Goal: Book appointment/travel/reservation

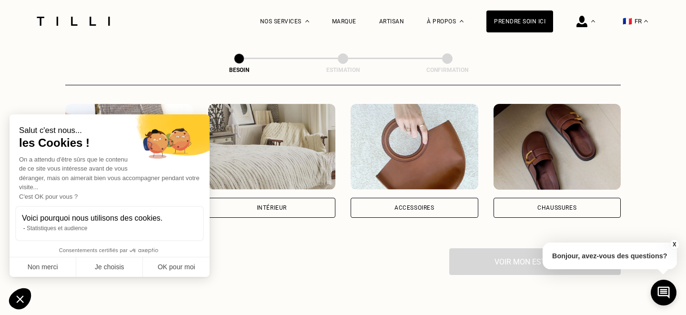
scroll to position [168, 0]
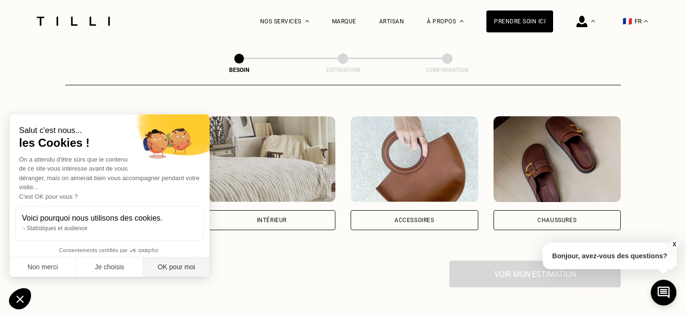
click at [167, 269] on button "OK pour moi" at bounding box center [176, 267] width 67 height 20
checkbox input "true"
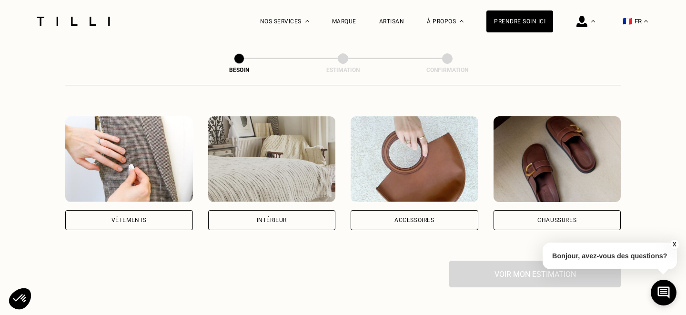
click at [139, 177] on img at bounding box center [129, 159] width 128 height 86
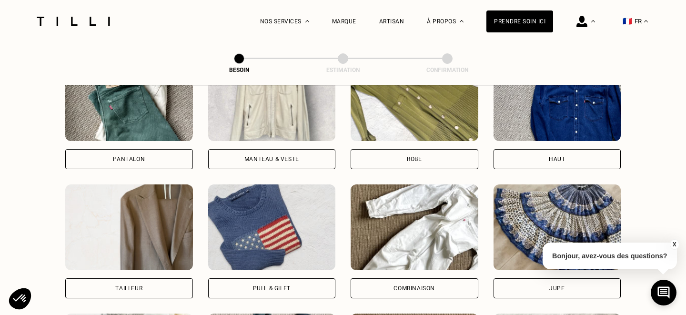
scroll to position [487, 0]
click at [292, 279] on div "Pull & gilet" at bounding box center [272, 289] width 128 height 20
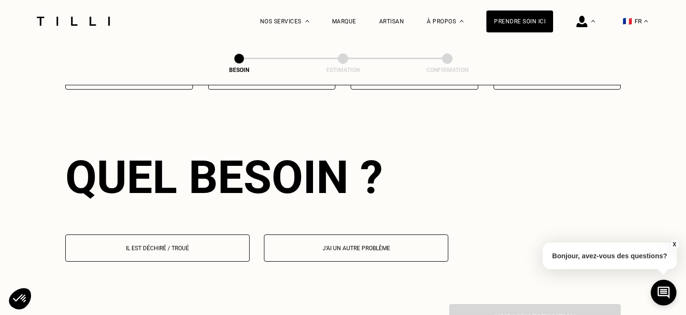
scroll to position [827, 0]
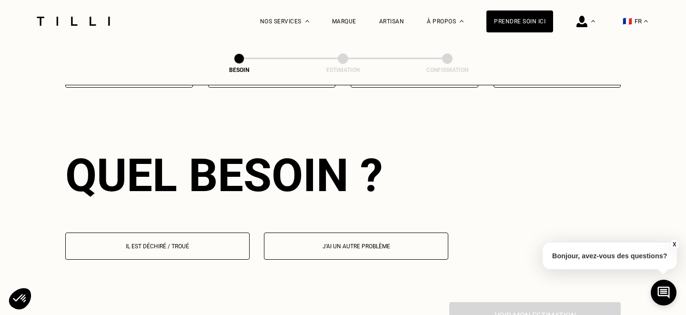
click at [216, 243] on p "Il est déchiré / troué" at bounding box center [157, 246] width 174 height 7
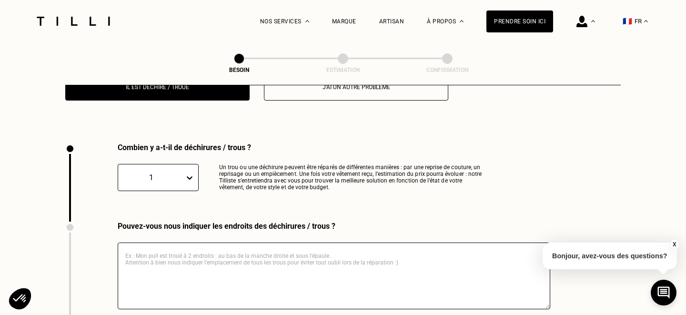
scroll to position [1011, 0]
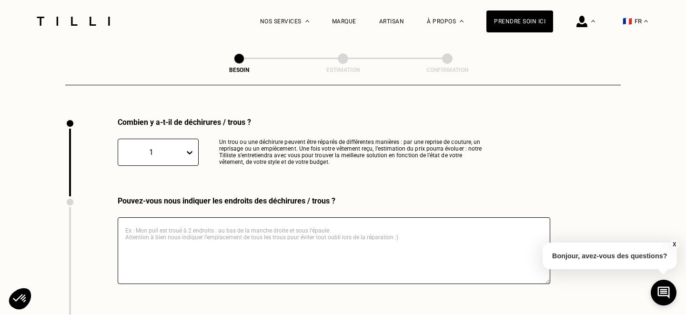
click at [192, 148] on icon at bounding box center [190, 153] width 10 height 10
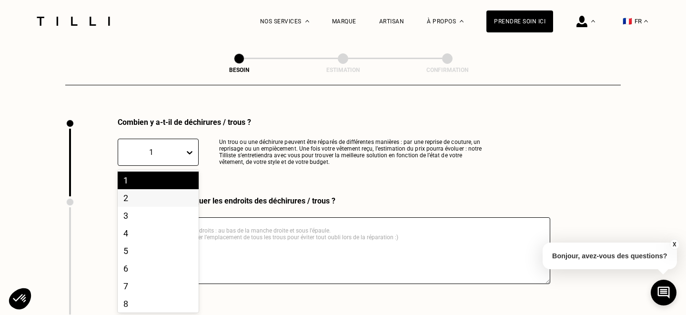
click at [165, 189] on div "2" at bounding box center [158, 198] width 81 height 18
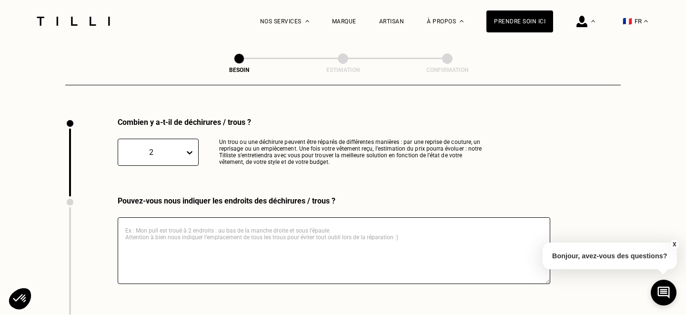
click at [180, 233] on textarea at bounding box center [334, 250] width 432 height 67
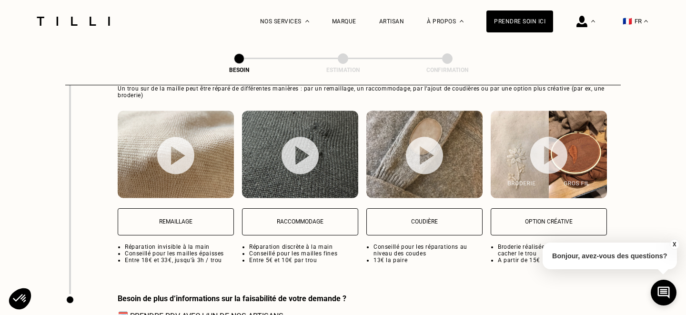
scroll to position [1264, 0]
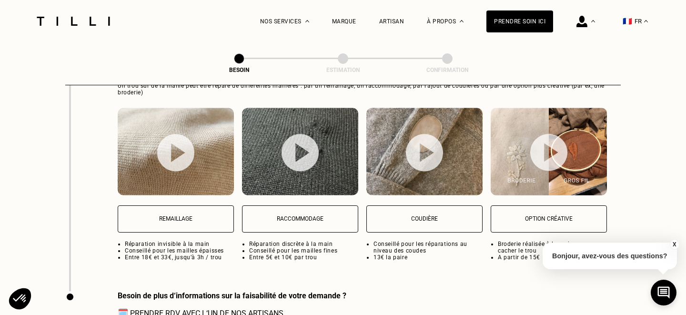
type textarea "En bas du torse, deux trous de mites"
click at [314, 215] on p "Raccommodage" at bounding box center [300, 218] width 106 height 7
select select "FR"
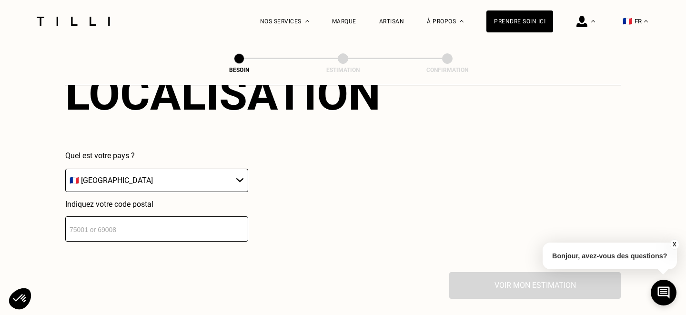
scroll to position [1577, 0]
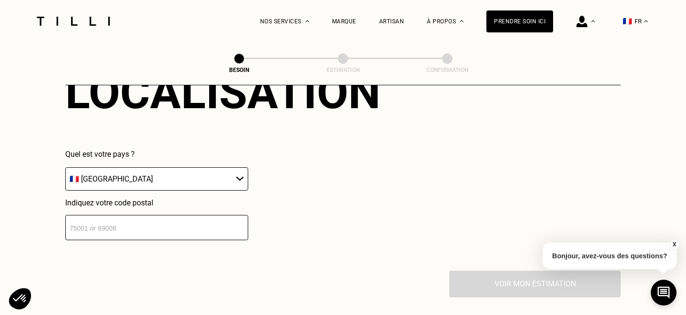
click at [190, 215] on input "number" at bounding box center [156, 227] width 183 height 25
type input "75017"
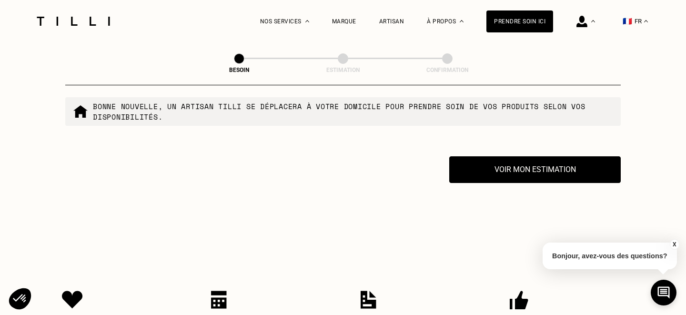
scroll to position [1696, 0]
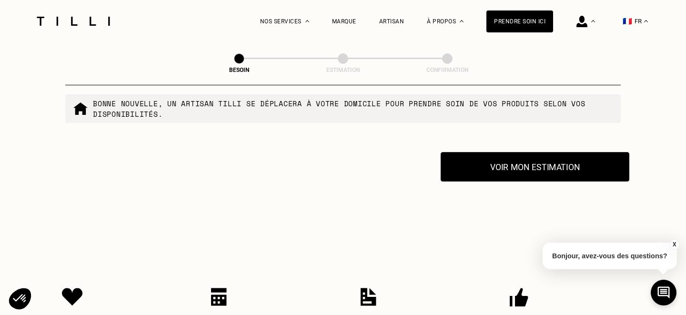
click at [514, 157] on button "Voir mon estimation" at bounding box center [535, 167] width 189 height 30
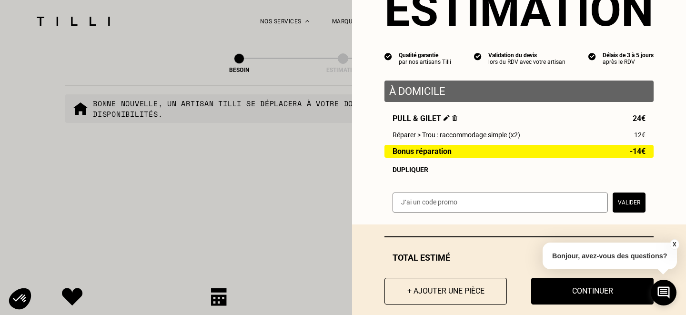
scroll to position [61, 0]
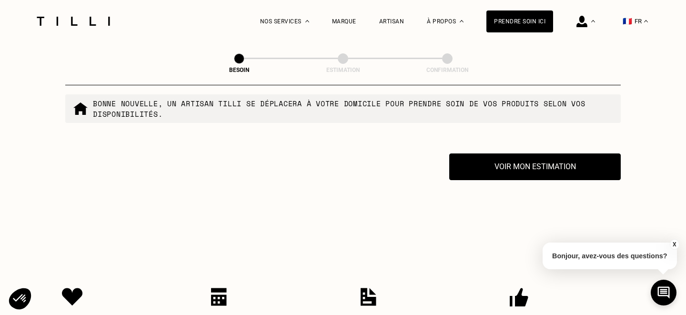
click at [674, 244] on button "X" at bounding box center [674, 244] width 10 height 10
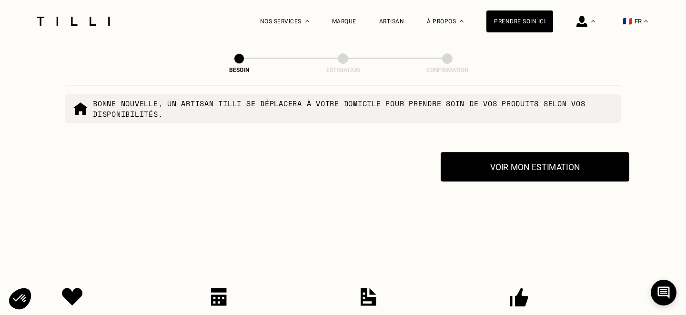
click at [531, 157] on button "Voir mon estimation" at bounding box center [535, 167] width 189 height 30
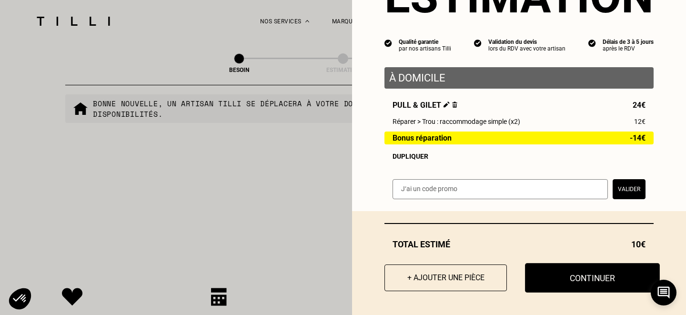
click at [597, 276] on button "Continuer" at bounding box center [592, 278] width 135 height 30
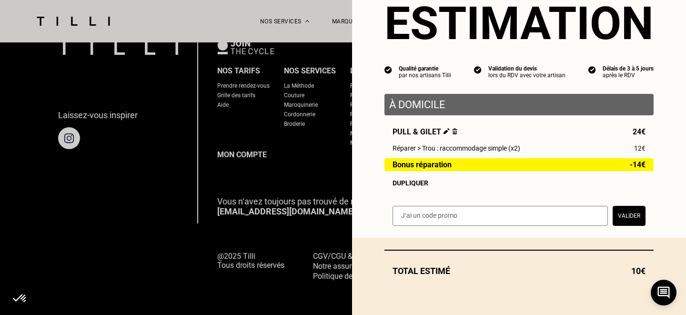
scroll to position [34, 0]
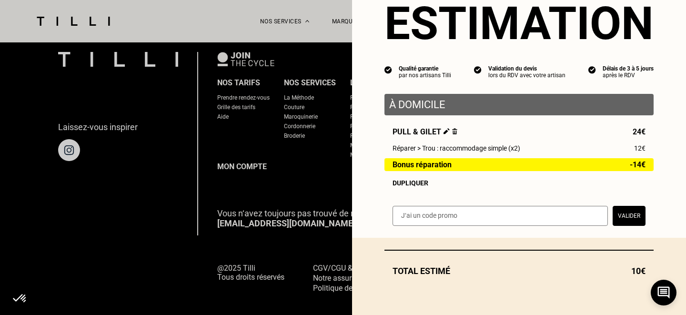
select select "FR"
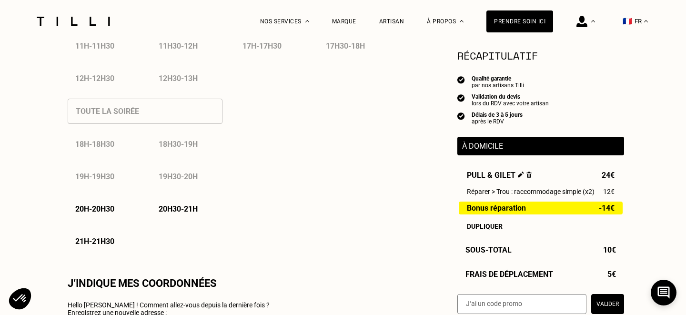
type input "06 69 67 39 60"
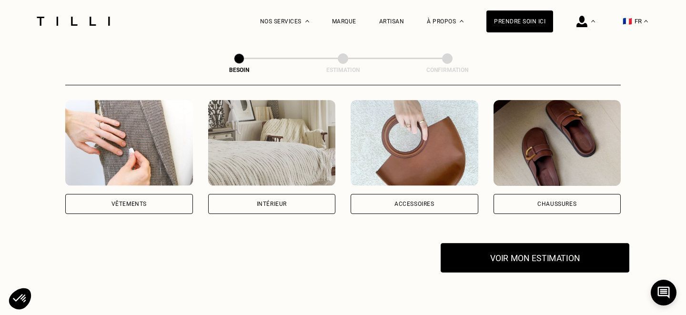
scroll to position [162, 0]
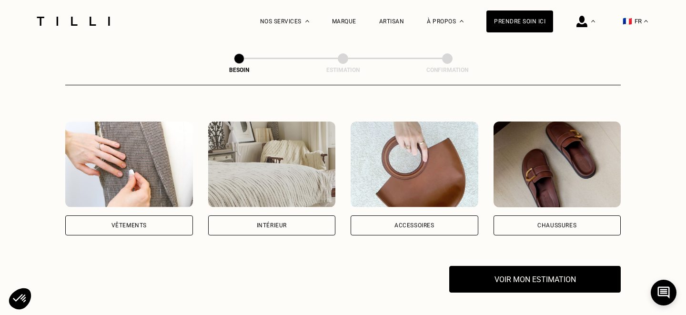
click at [156, 220] on div "Vêtements" at bounding box center [129, 225] width 128 height 20
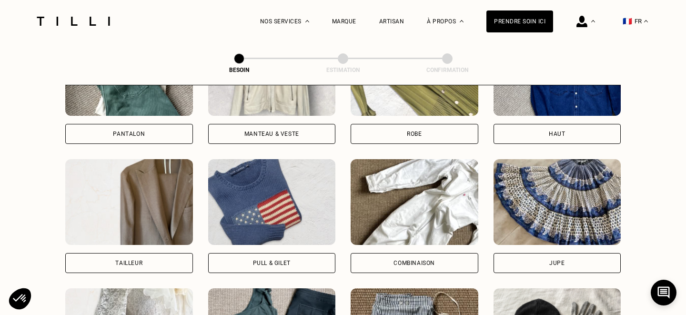
click at [263, 219] on img at bounding box center [272, 202] width 128 height 86
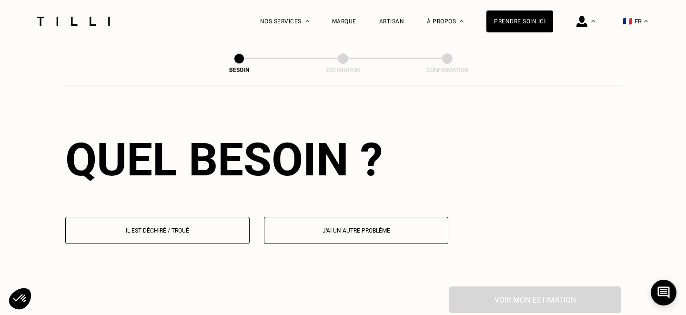
click at [211, 227] on p "Il est déchiré / troué" at bounding box center [157, 230] width 174 height 7
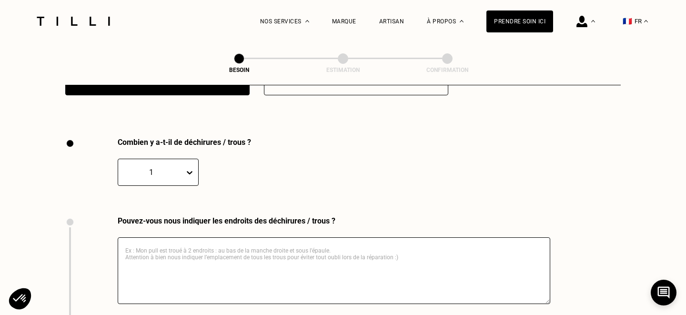
scroll to position [1011, 0]
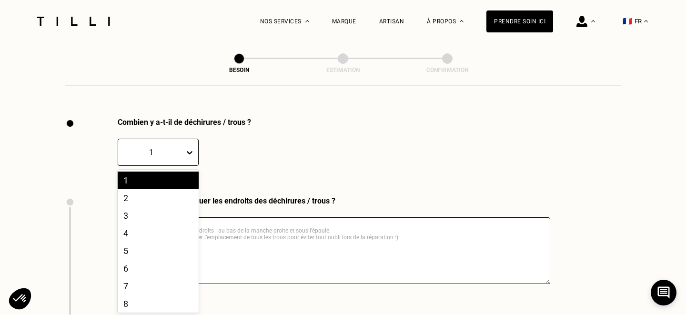
click at [187, 150] on div at bounding box center [191, 152] width 13 height 17
click at [185, 189] on div "2" at bounding box center [158, 198] width 81 height 18
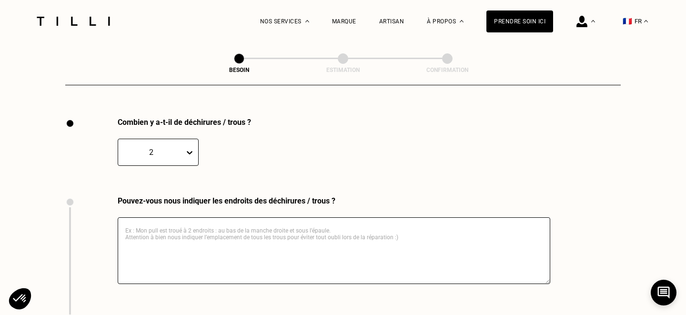
click at [196, 221] on textarea at bounding box center [334, 250] width 432 height 67
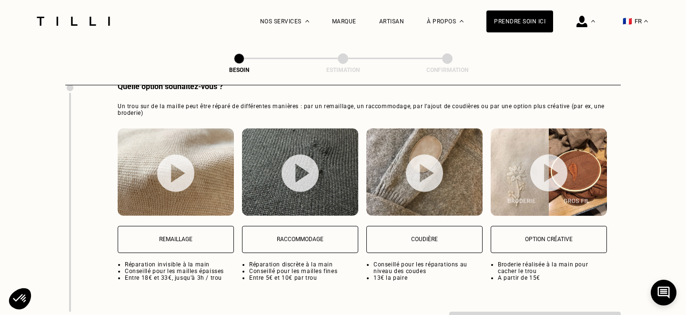
scroll to position [1250, 0]
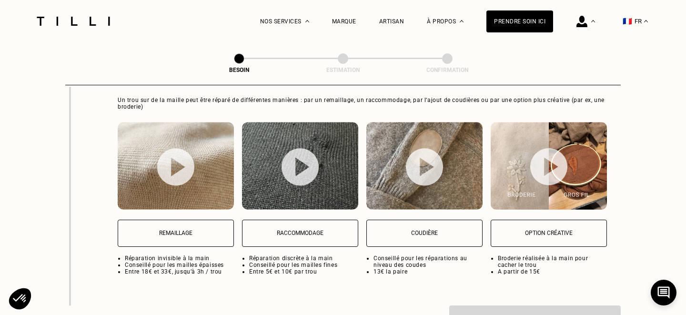
type textarea "2 trous sur le torse en bas"
click at [333, 208] on div "Raccommodage Réparation discrète à la main Conseillé pour les mailles fines Ent…" at bounding box center [300, 198] width 116 height 153
select select "FR"
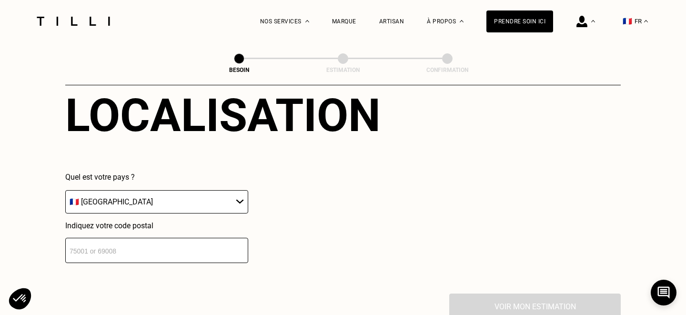
scroll to position [1517, 0]
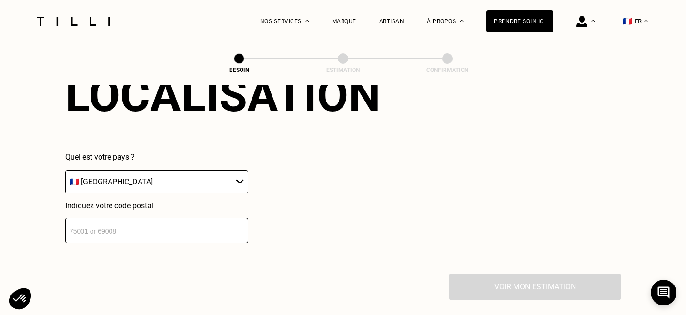
click at [177, 220] on input "number" at bounding box center [156, 230] width 183 height 25
type input "75017"
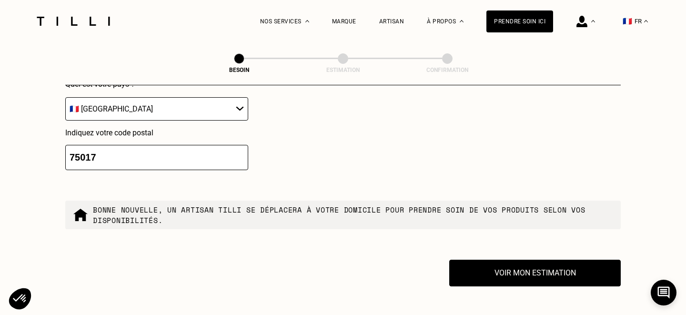
scroll to position [1618, 0]
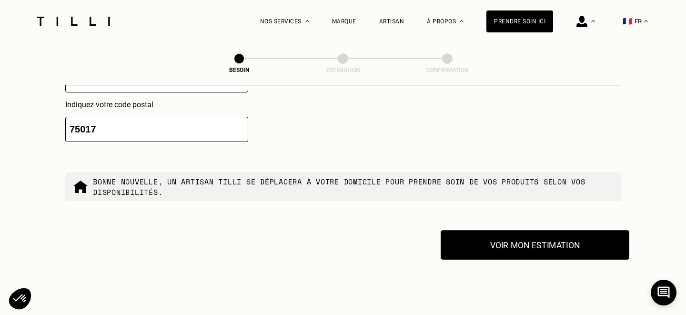
click at [518, 234] on button "Voir mon estimation" at bounding box center [535, 245] width 189 height 30
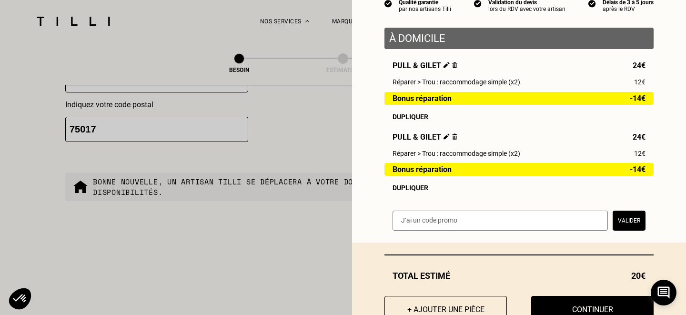
scroll to position [132, 0]
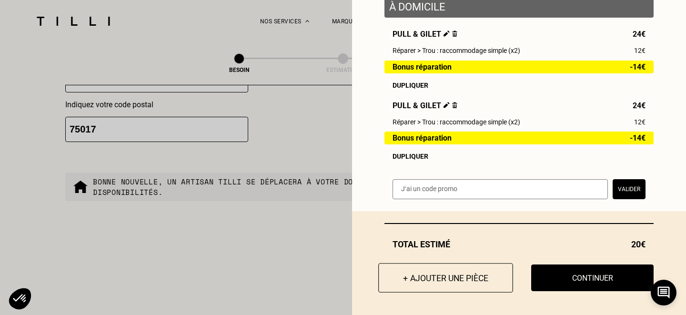
click at [446, 282] on button "+ Ajouter une pièce" at bounding box center [445, 278] width 135 height 30
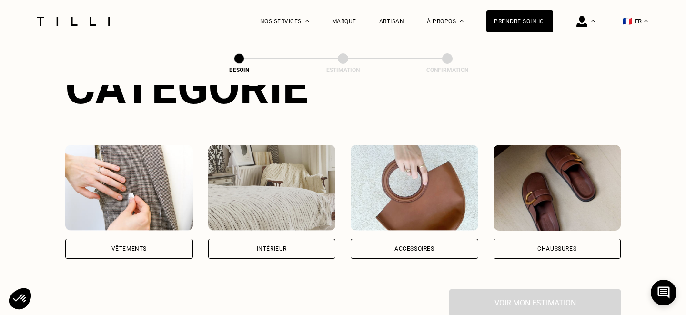
scroll to position [98, 0]
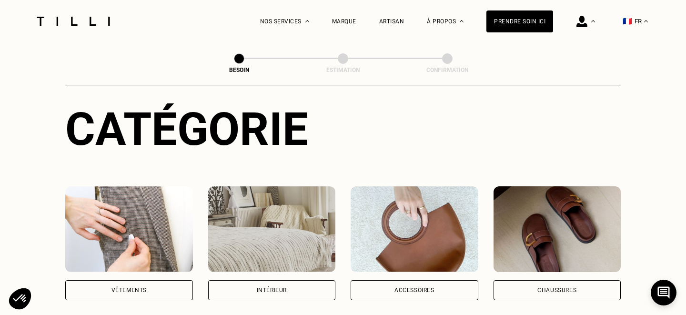
click at [168, 240] on img at bounding box center [129, 229] width 128 height 86
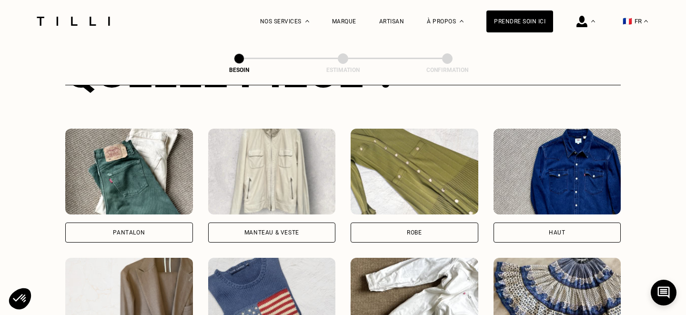
scroll to position [414, 0]
click at [523, 169] on img at bounding box center [557, 171] width 128 height 86
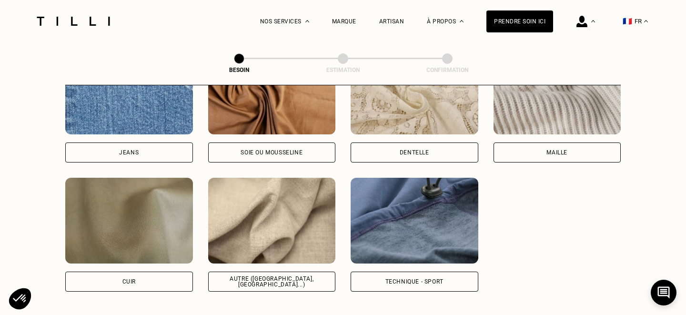
scroll to position [1061, 0]
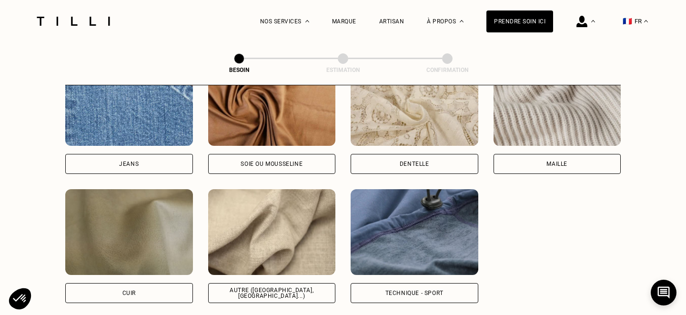
click at [136, 161] on div "Jeans" at bounding box center [129, 164] width 20 height 6
select select "FR"
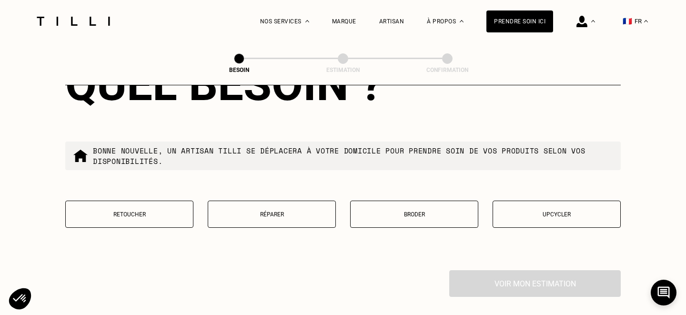
scroll to position [1605, 0]
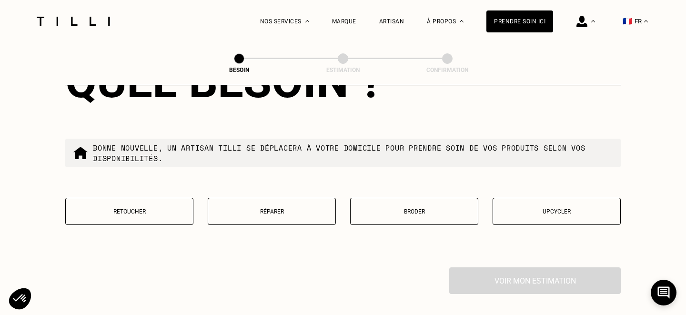
click at [293, 209] on button "Réparer" at bounding box center [272, 211] width 128 height 27
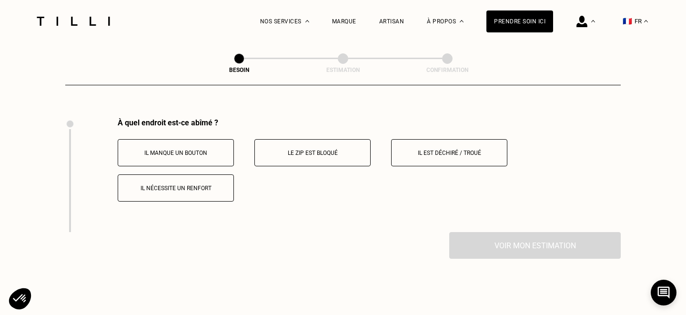
scroll to position [1756, 0]
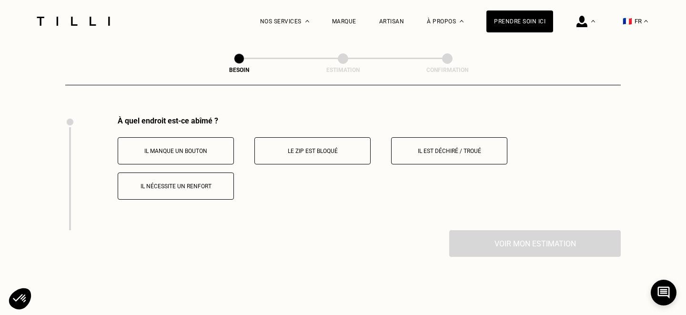
click at [441, 148] on p "Il est déchiré / troué" at bounding box center [449, 151] width 106 height 7
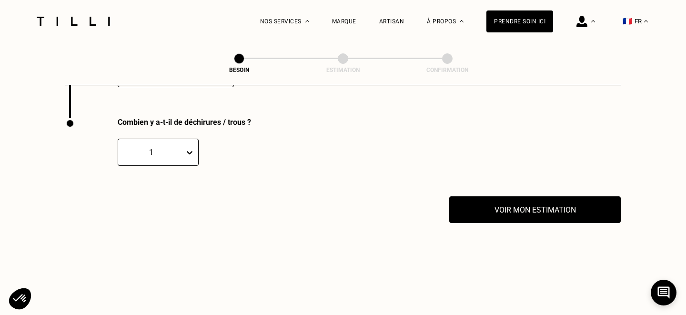
scroll to position [1870, 0]
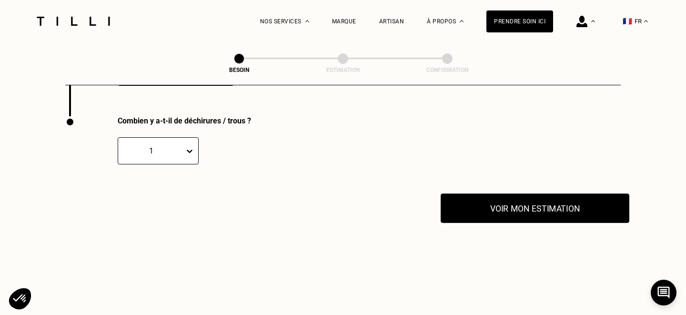
click at [490, 193] on button "Voir mon estimation" at bounding box center [535, 208] width 189 height 30
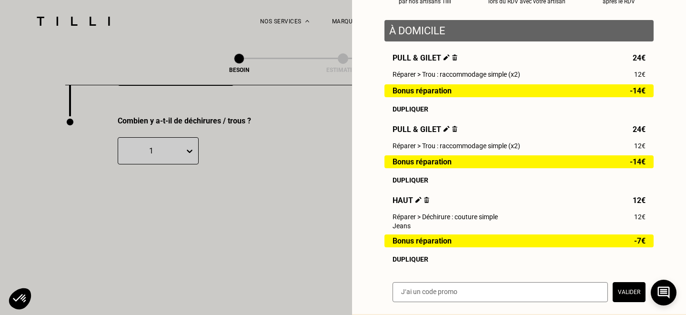
scroll to position [110, 0]
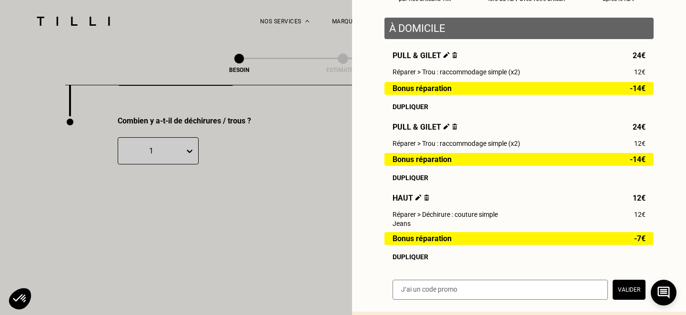
click at [453, 127] on img at bounding box center [454, 126] width 5 height 6
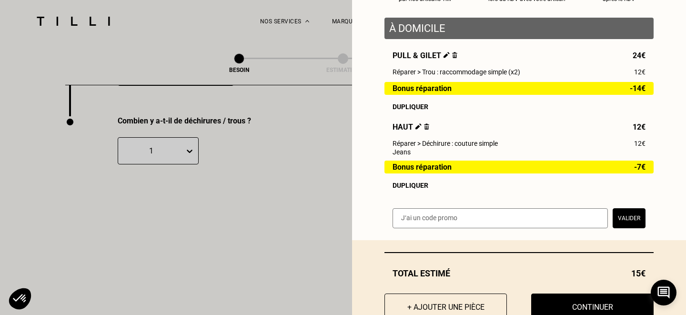
scroll to position [140, 0]
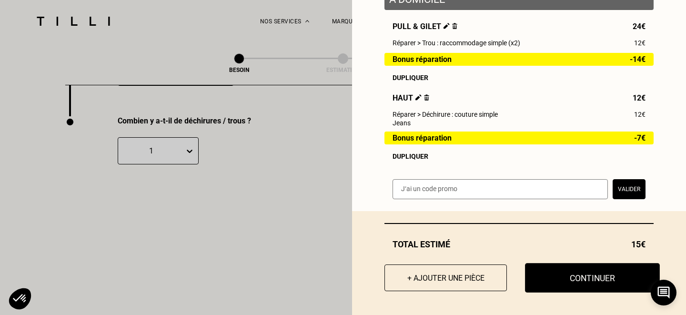
click at [607, 281] on button "Continuer" at bounding box center [592, 278] width 135 height 30
select select "FR"
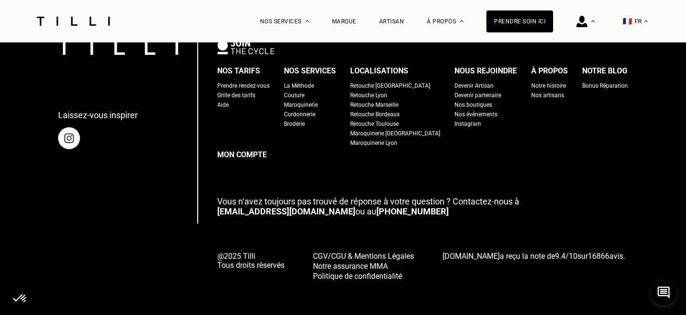
type input "06 69 67 39 60"
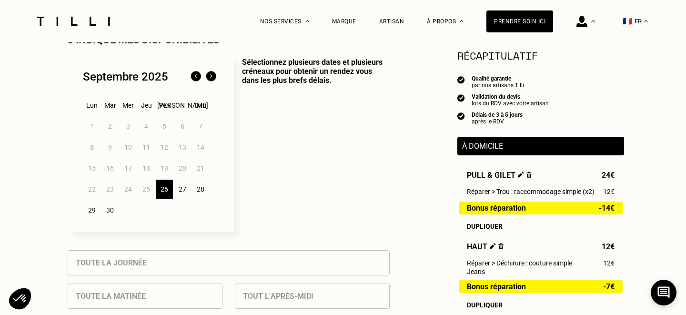
scroll to position [234, 0]
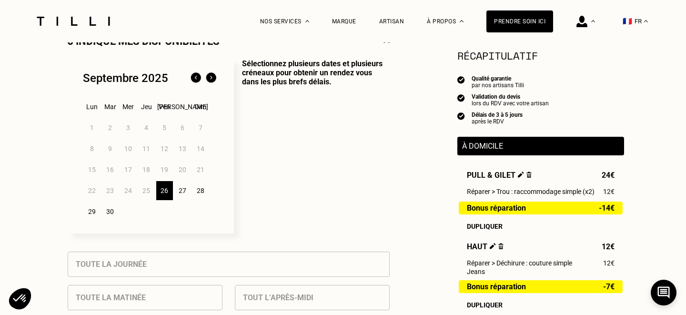
click at [182, 195] on div "27" at bounding box center [182, 190] width 17 height 19
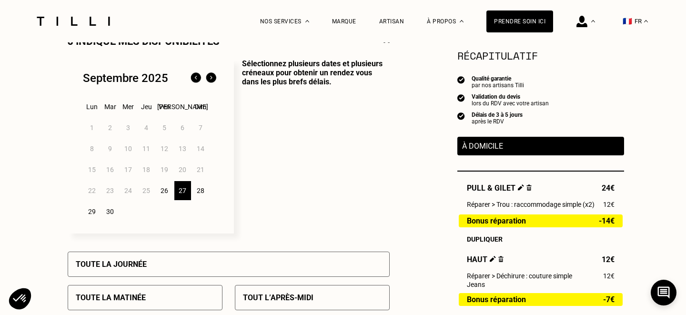
click at [201, 191] on div "28" at bounding box center [200, 190] width 17 height 19
click at [183, 192] on div "27" at bounding box center [182, 190] width 17 height 19
click at [182, 262] on div "Toute la journée" at bounding box center [229, 263] width 322 height 25
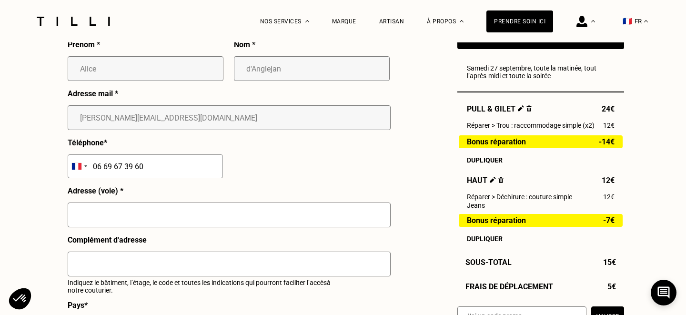
scroll to position [932, 0]
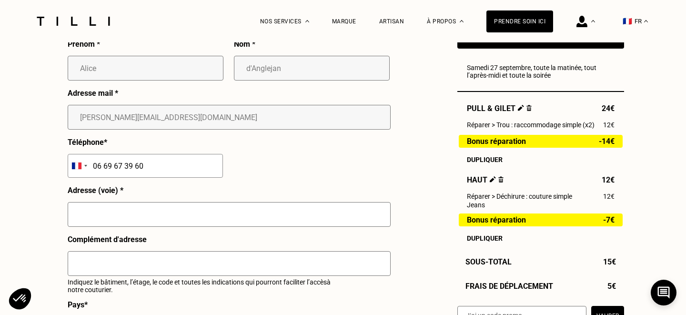
click at [191, 221] on input "text" at bounding box center [229, 214] width 323 height 25
type input "[STREET_ADDRESS][PERSON_NAME]"
type input "[GEOGRAPHIC_DATA]"
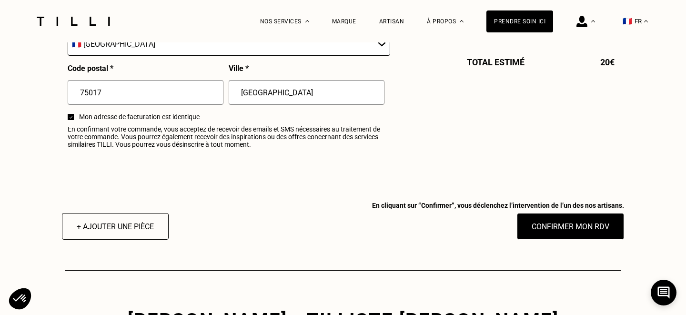
scroll to position [1222, 0]
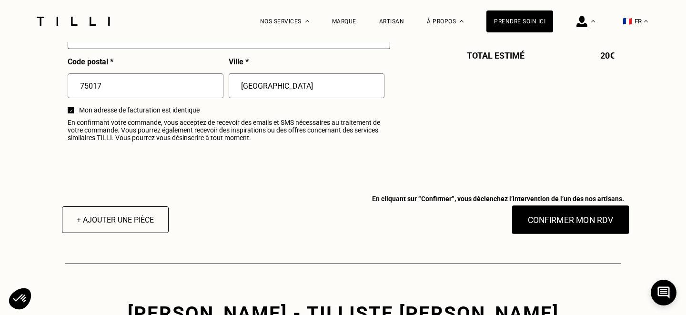
click at [538, 222] on button "Confirmer mon RDV" at bounding box center [570, 220] width 118 height 30
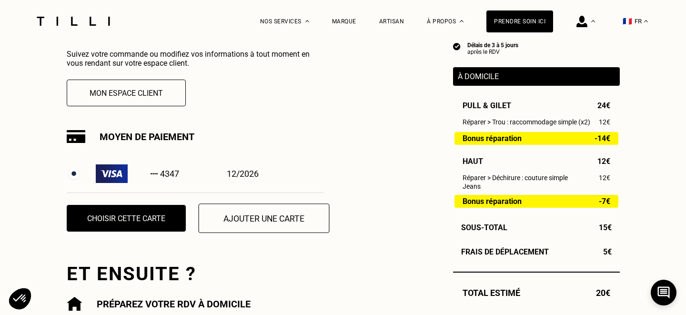
scroll to position [295, 0]
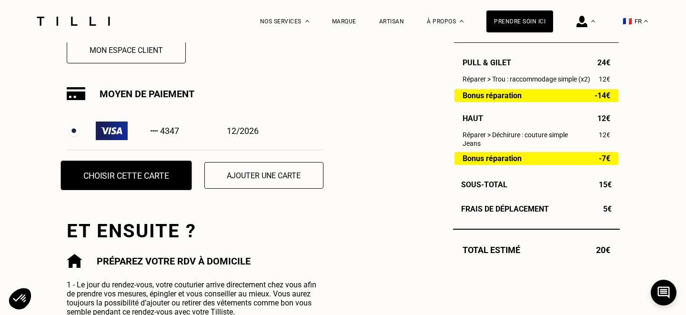
click at [137, 182] on button "Choisir cette carte" at bounding box center [125, 175] width 131 height 30
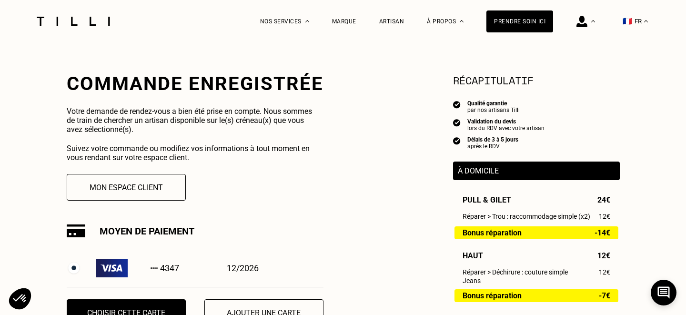
scroll to position [130, 0]
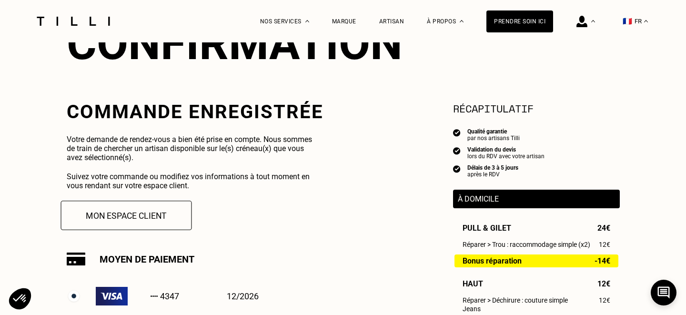
click at [144, 206] on button "Mon espace client" at bounding box center [125, 216] width 131 height 30
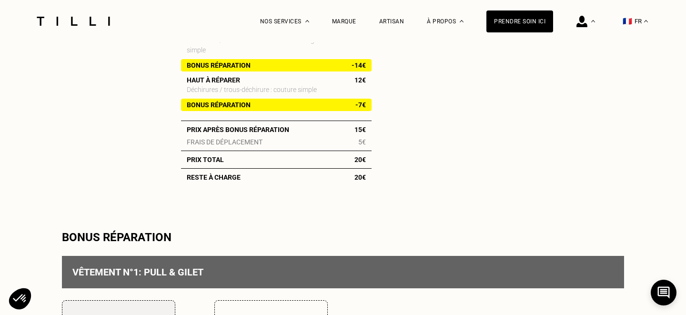
scroll to position [376, 0]
